Goal: Task Accomplishment & Management: Use online tool/utility

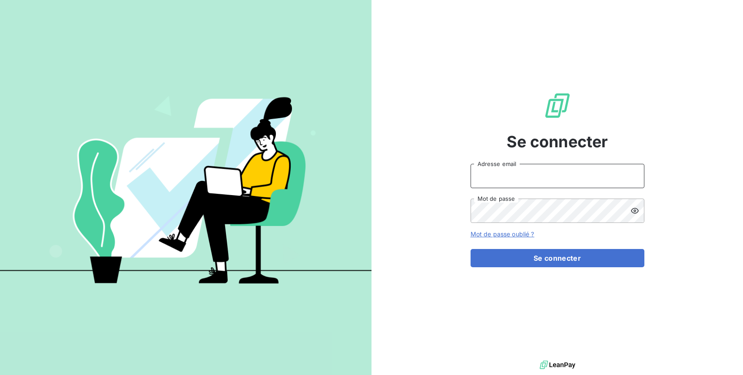
click at [572, 176] on input "Adresse email" at bounding box center [558, 176] width 174 height 24
click at [608, 174] on input "Adresse email" at bounding box center [558, 176] width 174 height 24
type input "[EMAIL_ADDRESS][DOMAIN_NAME]"
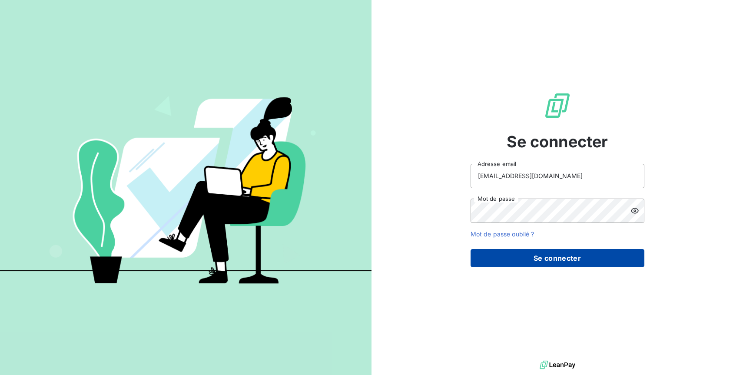
click at [601, 260] on button "Se connecter" at bounding box center [558, 258] width 174 height 18
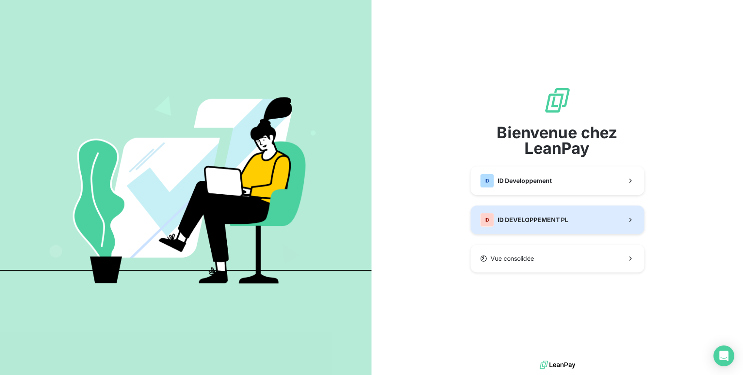
click at [610, 216] on button "ID ID DEVELOPPEMENT PL" at bounding box center [558, 220] width 174 height 29
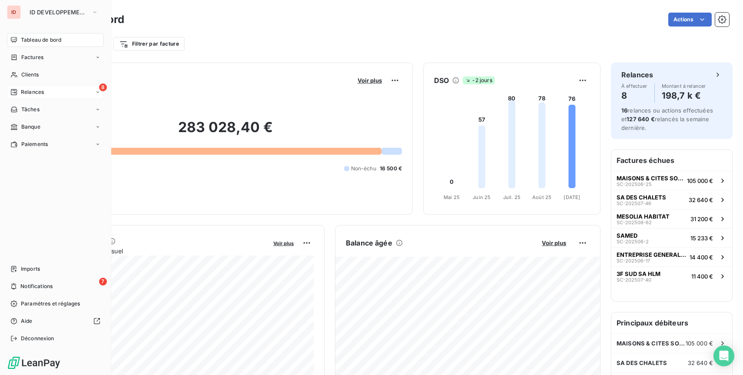
click at [19, 94] on div "Relances" at bounding box center [26, 92] width 33 height 8
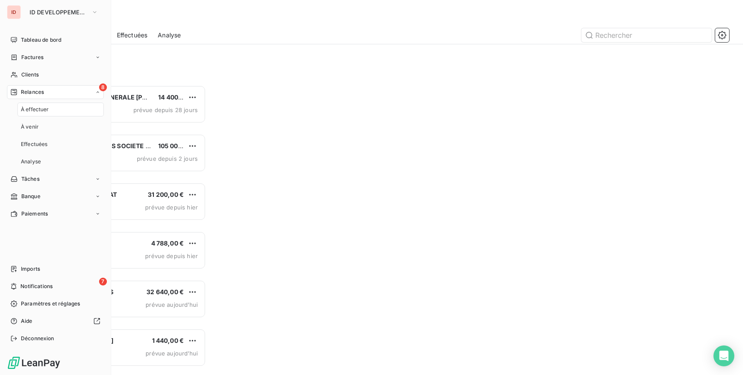
scroll to position [290, 164]
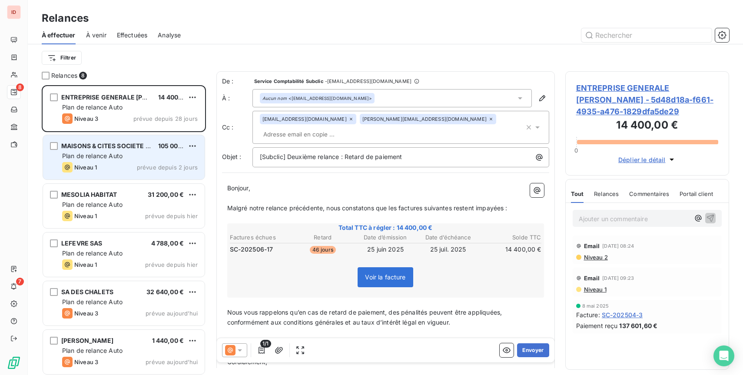
click at [146, 161] on div "MAISONS & CITES SOCIETE ANONYME D'HLM 105 000,00 € Plan de relance Auto Niveau …" at bounding box center [124, 157] width 162 height 44
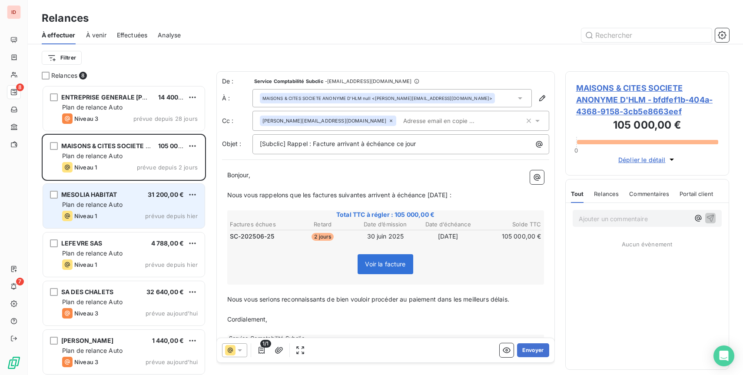
click at [146, 190] on div "MESOLIA HABITAT 31 200,00 € Plan de relance Auto Niveau 1 prévue depuis [DATE]" at bounding box center [124, 206] width 162 height 44
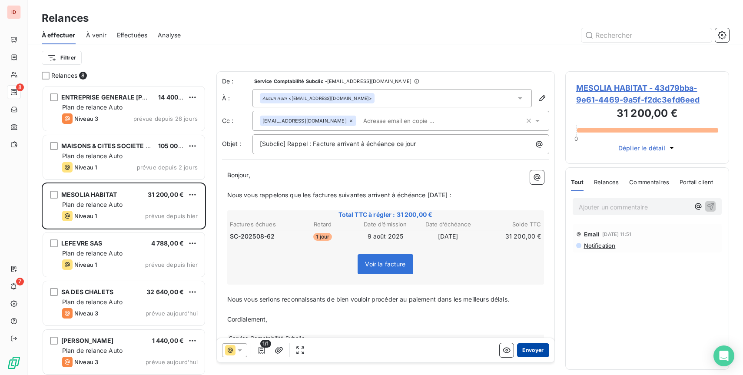
click at [533, 354] on button "Envoyer" at bounding box center [533, 350] width 32 height 14
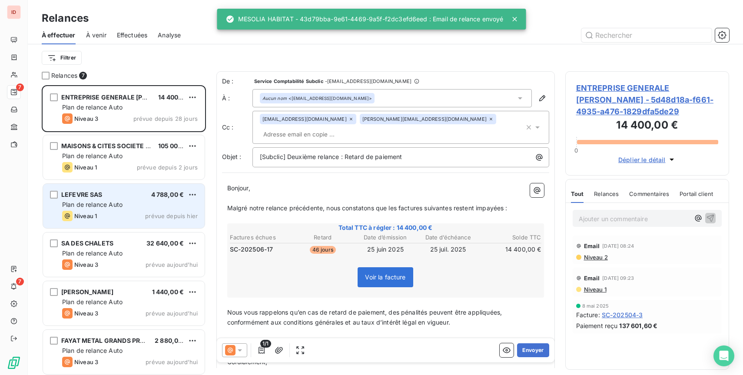
click at [122, 213] on div "Niveau 1 prévue depuis hier" at bounding box center [130, 216] width 136 height 10
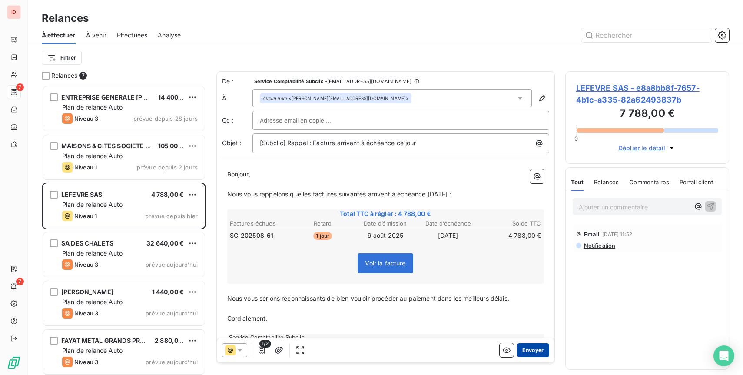
click at [533, 348] on button "Envoyer" at bounding box center [533, 350] width 32 height 14
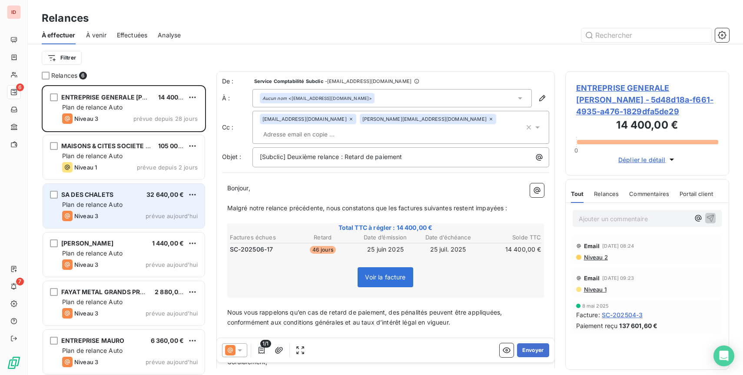
click at [118, 213] on div "Niveau 3 prévue aujourd’hui" at bounding box center [130, 216] width 136 height 10
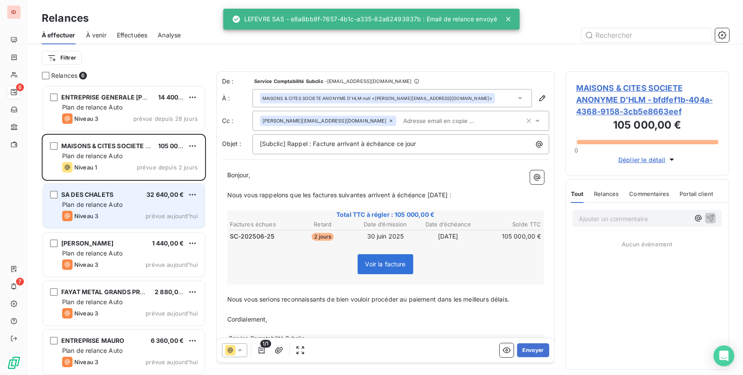
click at [119, 214] on div "Niveau 3 prévue aujourd’hui" at bounding box center [130, 216] width 136 height 10
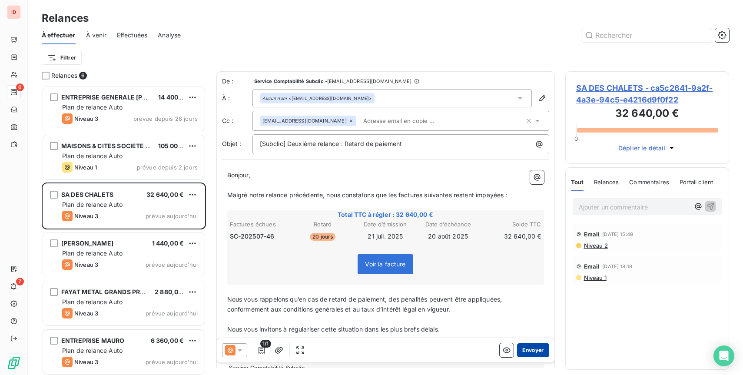
click at [542, 348] on button "Envoyer" at bounding box center [533, 350] width 32 height 14
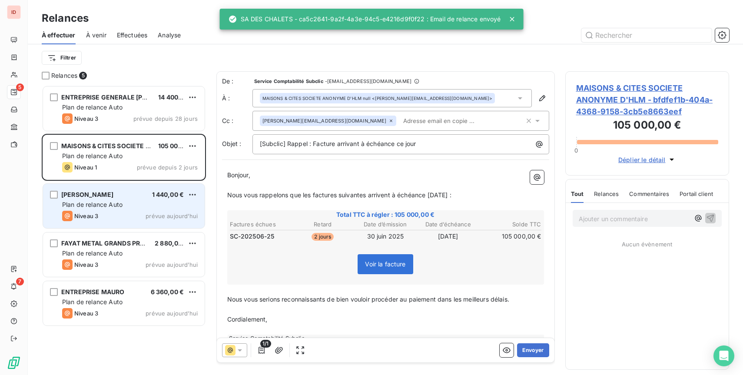
click at [120, 212] on div "Niveau 3 prévue aujourd’hui" at bounding box center [130, 216] width 136 height 10
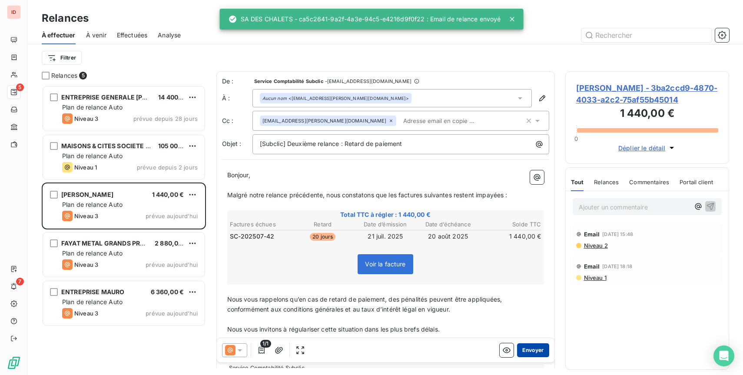
click at [533, 350] on button "Envoyer" at bounding box center [533, 350] width 32 height 14
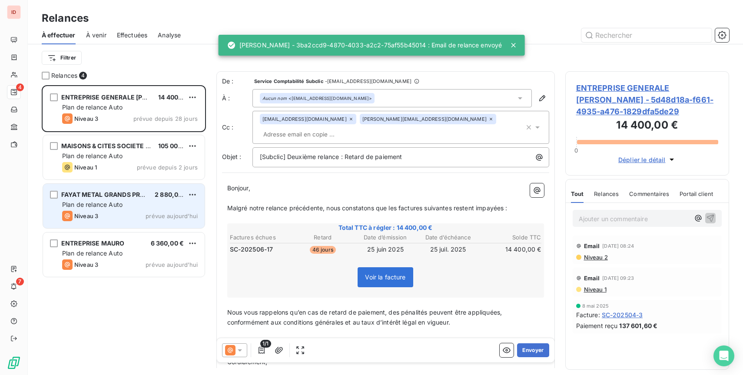
click at [127, 213] on div "Niveau 3 prévue aujourd’hui" at bounding box center [130, 216] width 136 height 10
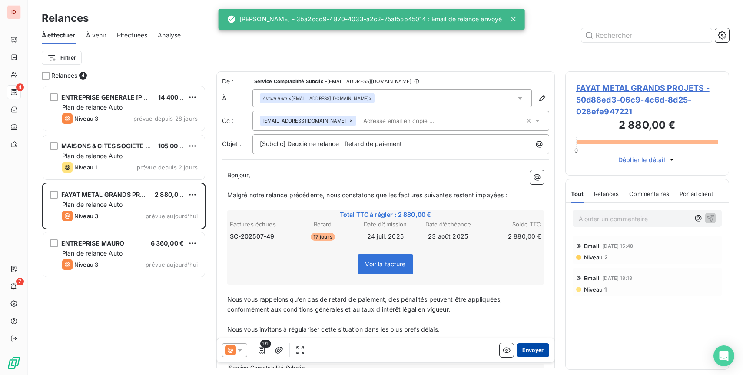
click at [543, 353] on button "Envoyer" at bounding box center [533, 350] width 32 height 14
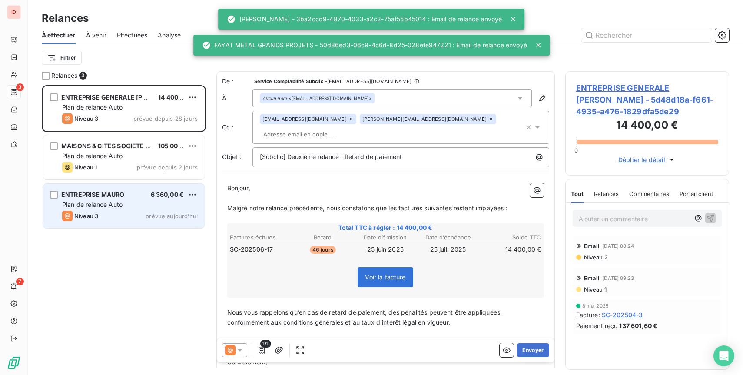
click at [129, 204] on div "Plan de relance Auto" at bounding box center [130, 204] width 136 height 9
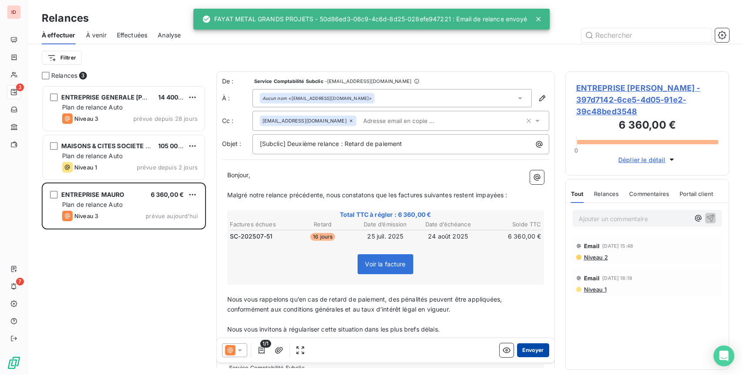
click at [532, 348] on button "Envoyer" at bounding box center [533, 350] width 32 height 14
